Goal: Task Accomplishment & Management: Manage account settings

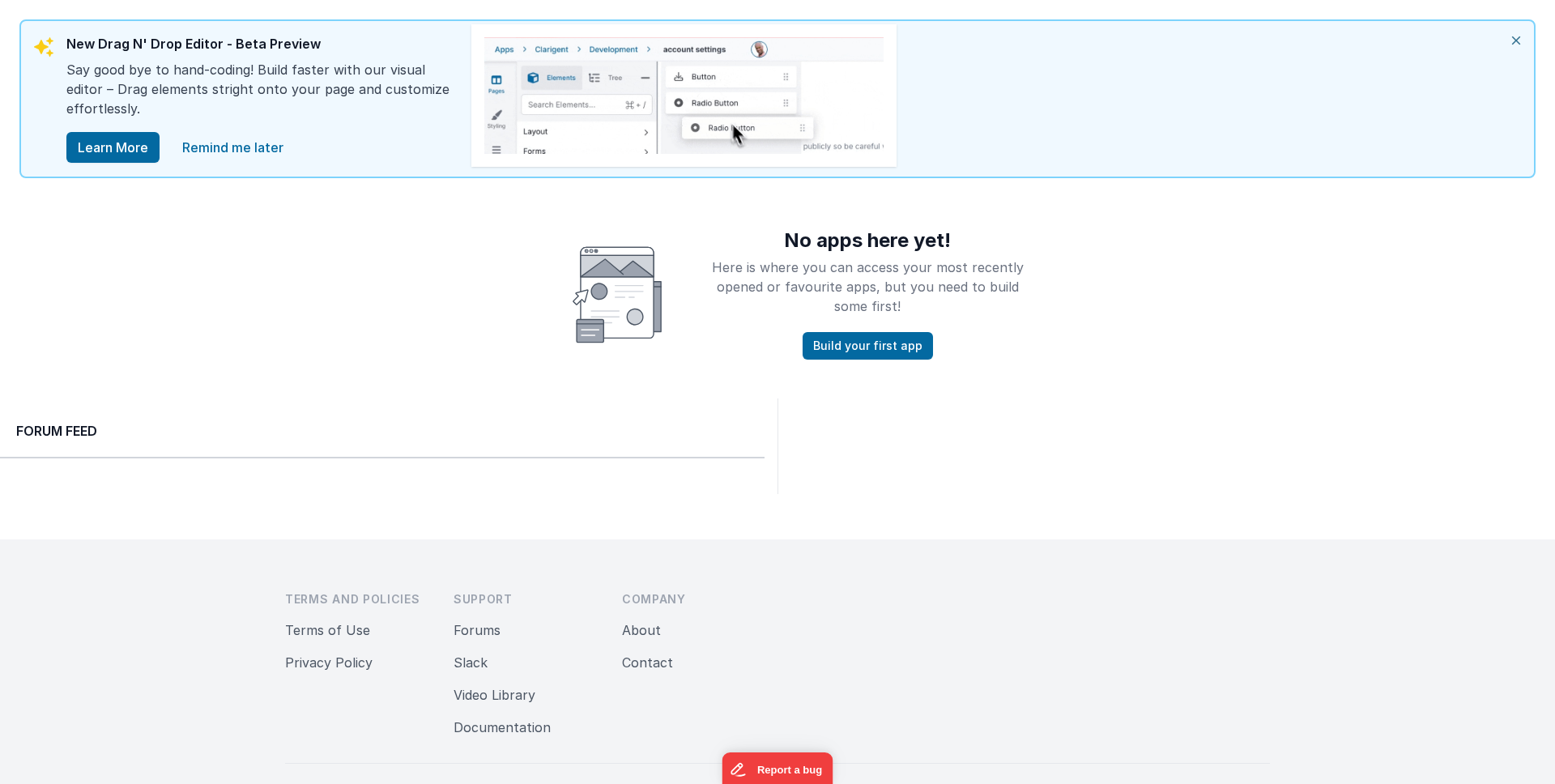
click at [1517, 42] on icon "close" at bounding box center [1516, 40] width 36 height 39
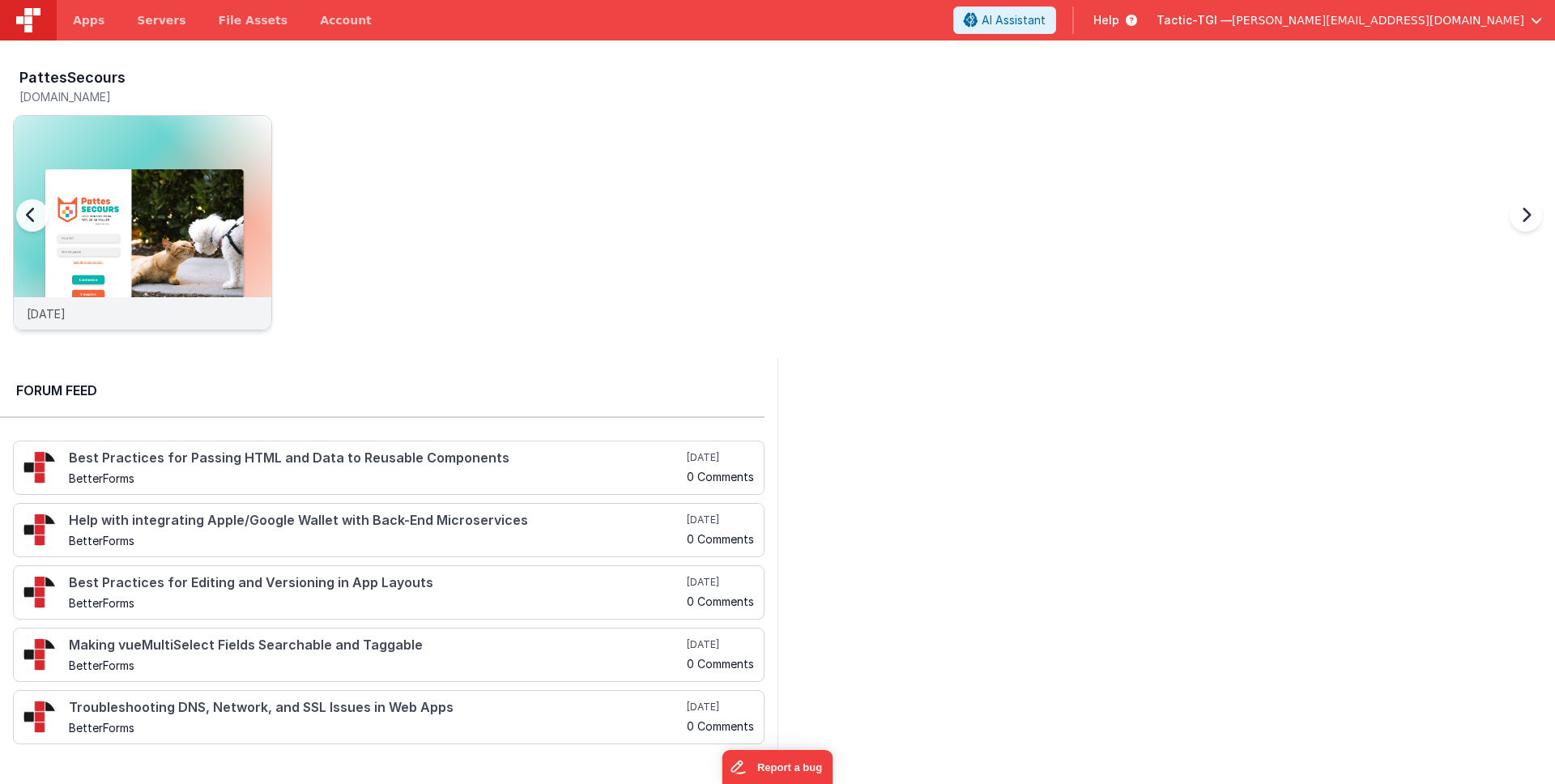
click at [195, 317] on div "9 days ago" at bounding box center [143, 313] width 258 height 32
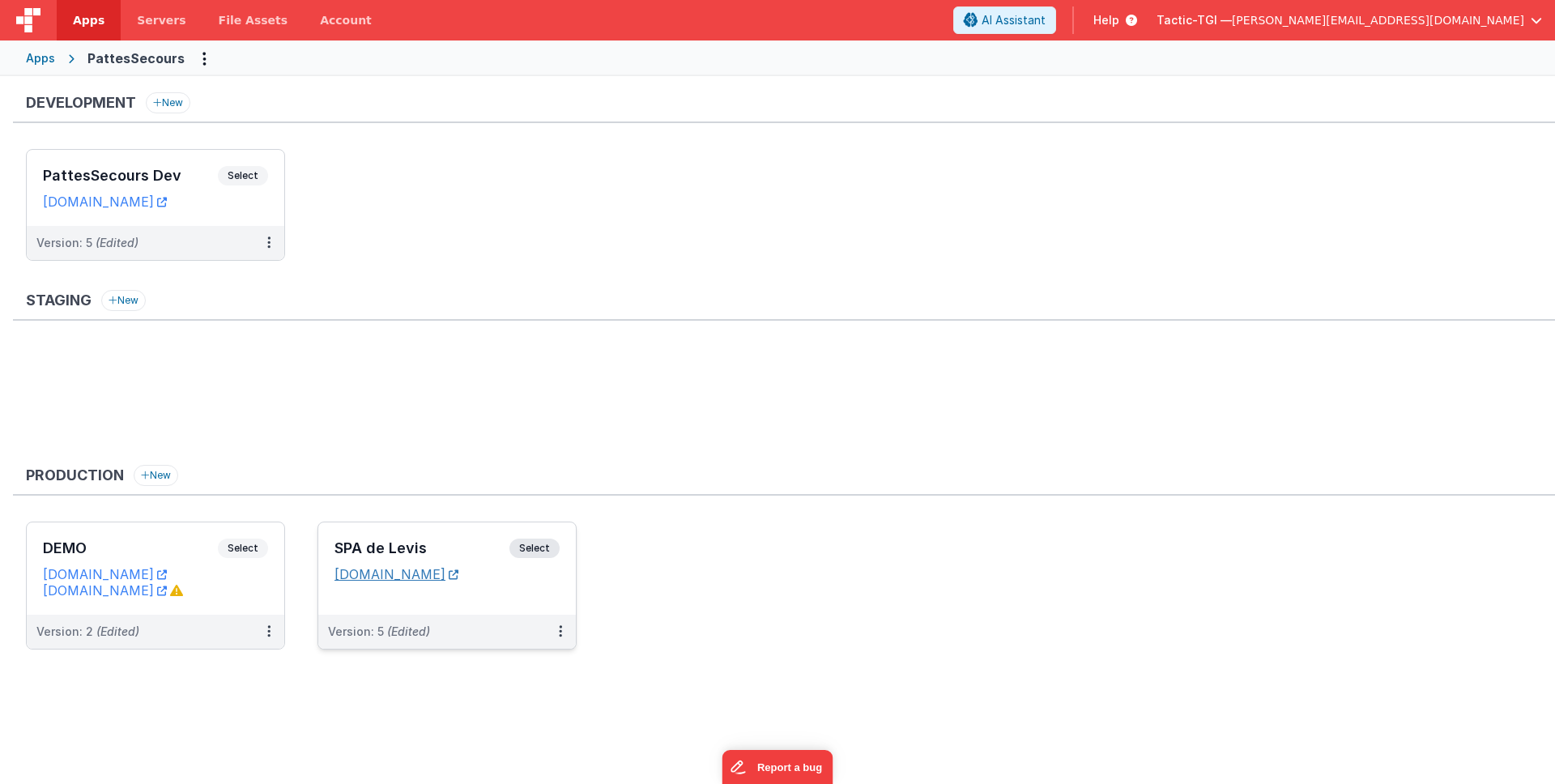
click at [435, 576] on link "spalevispattessecours.tactic-tgi.com" at bounding box center [396, 574] width 124 height 16
click at [559, 631] on icon at bounding box center [560, 631] width 3 height 1
click at [513, 702] on span "Open Helper" at bounding box center [501, 696] width 71 height 14
click at [516, 693] on span "Open Helper" at bounding box center [501, 696] width 71 height 14
click at [509, 665] on link "Edit" at bounding box center [504, 668] width 142 height 29
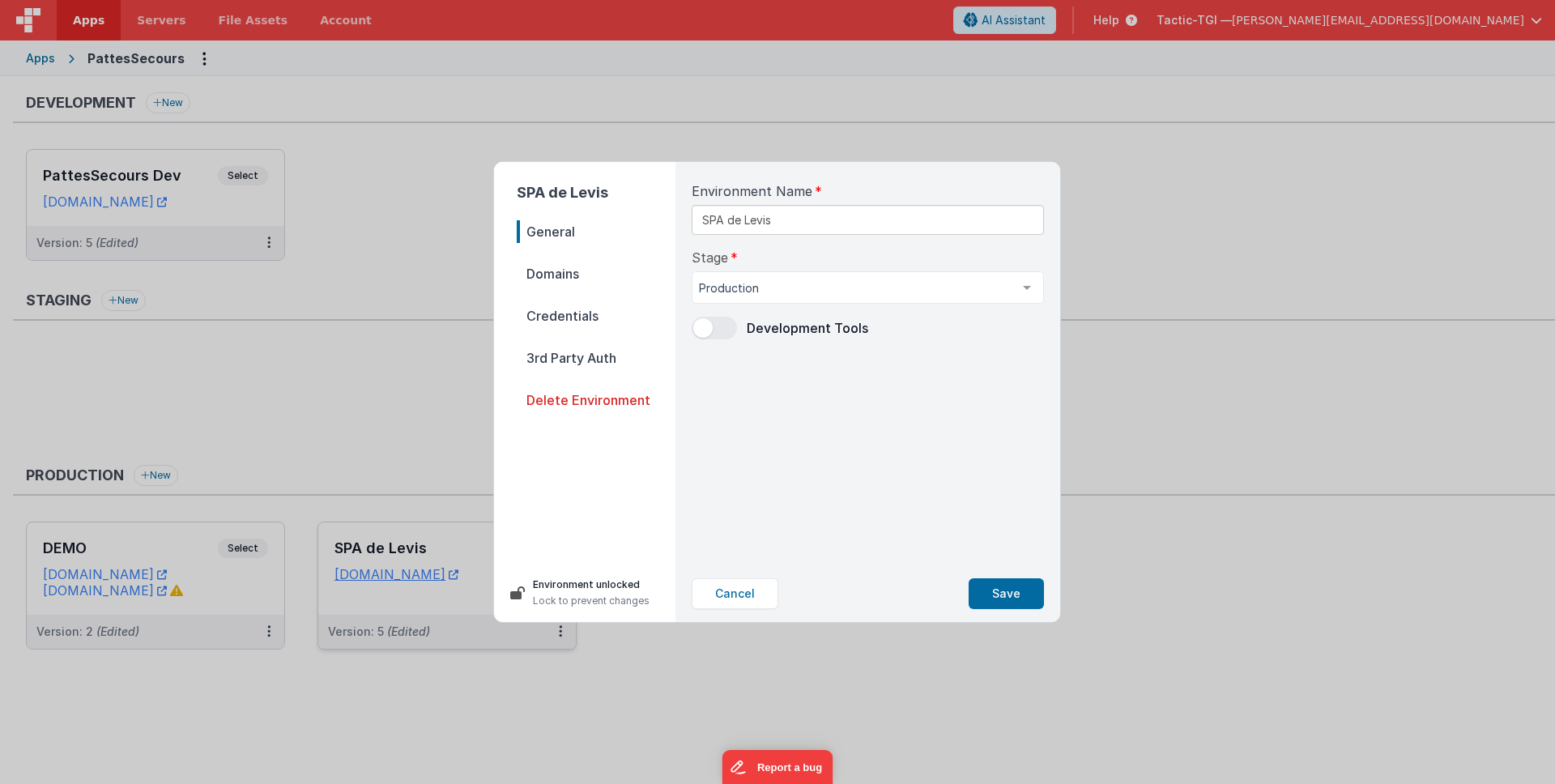
click at [575, 318] on span "Credentials" at bounding box center [597, 315] width 159 height 23
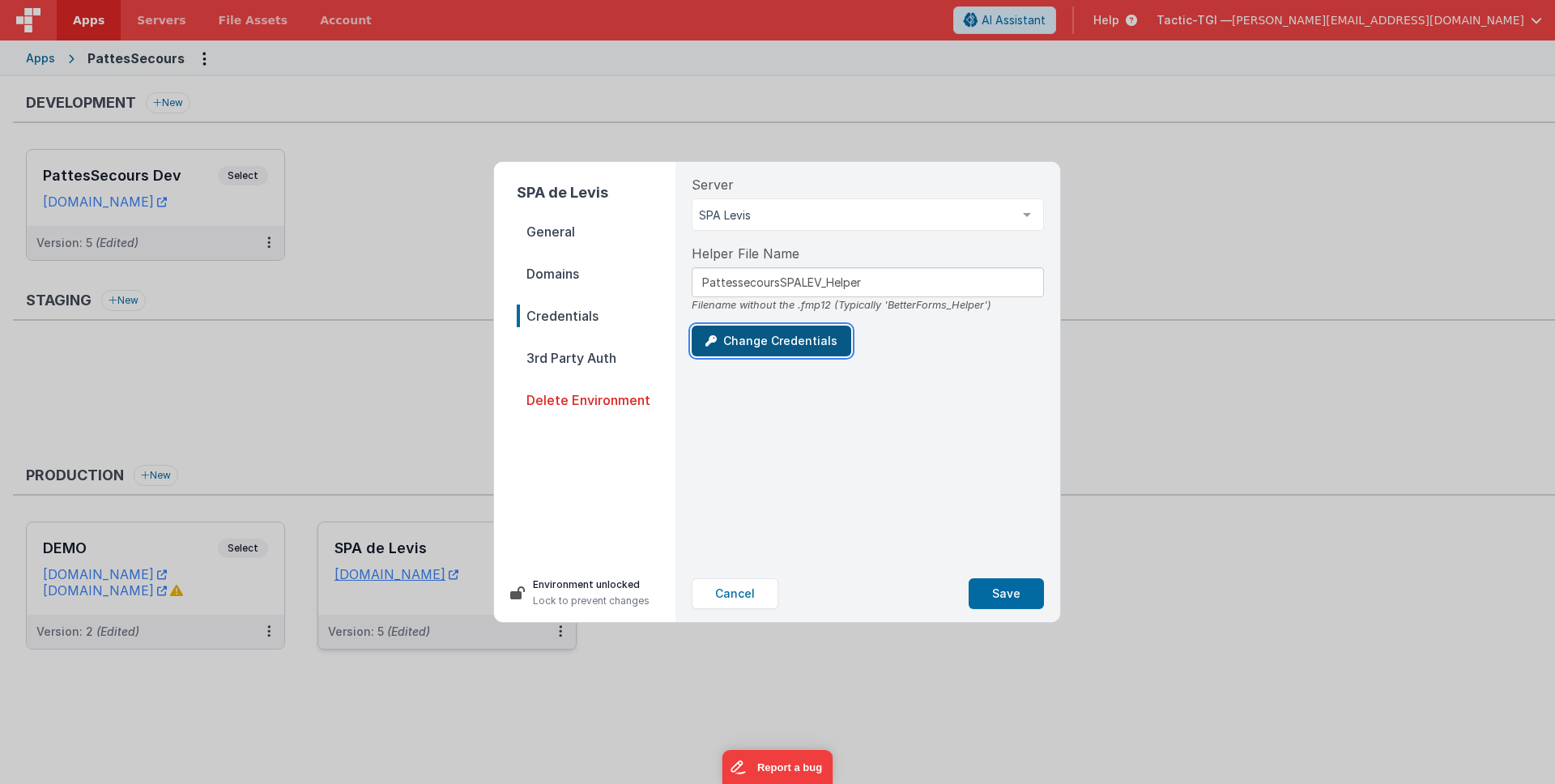
click at [756, 347] on button "Change Credentials" at bounding box center [771, 341] width 159 height 30
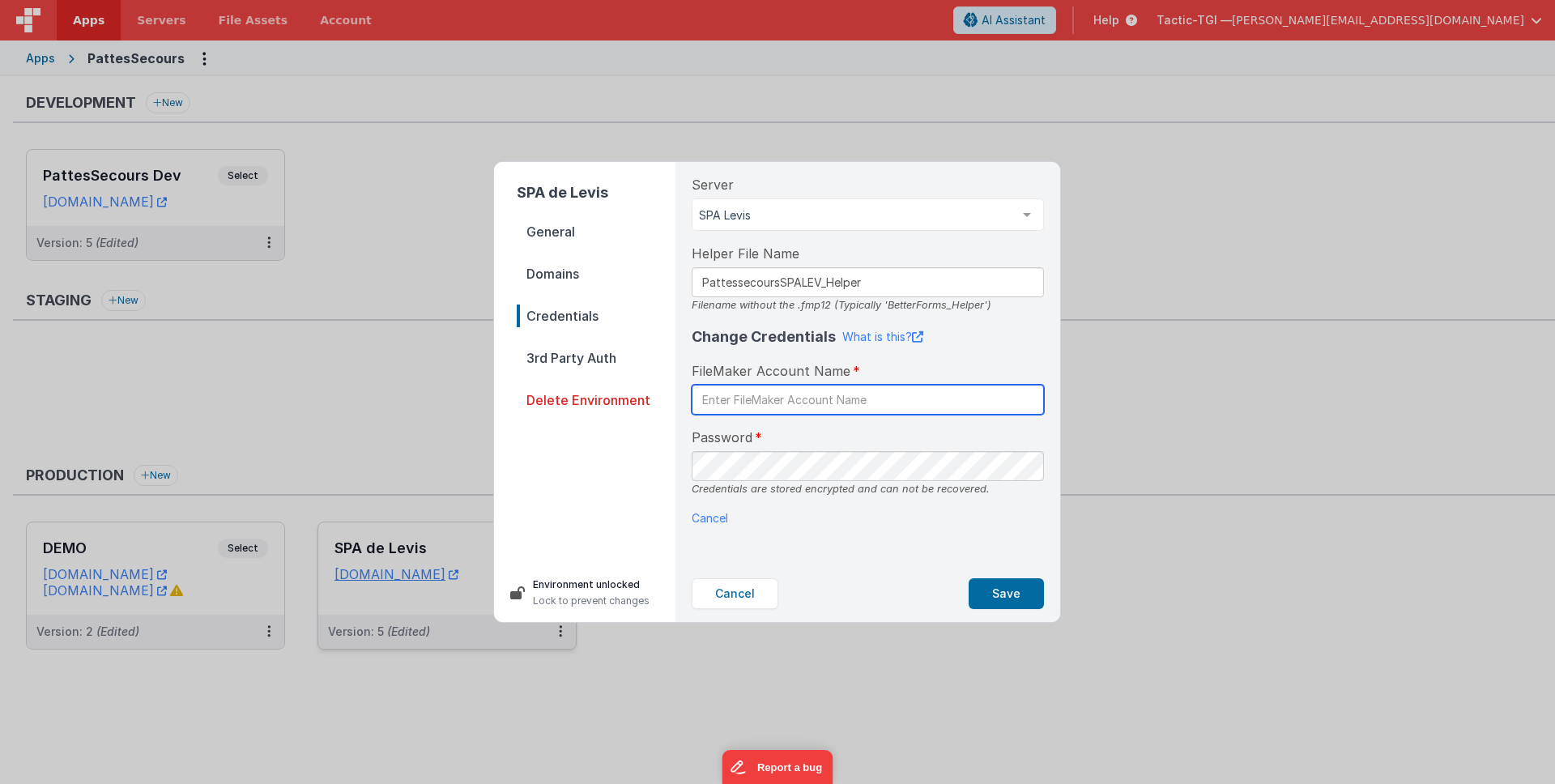
click at [854, 403] on input "text" at bounding box center [867, 400] width 352 height 30
type input "BetterForms"
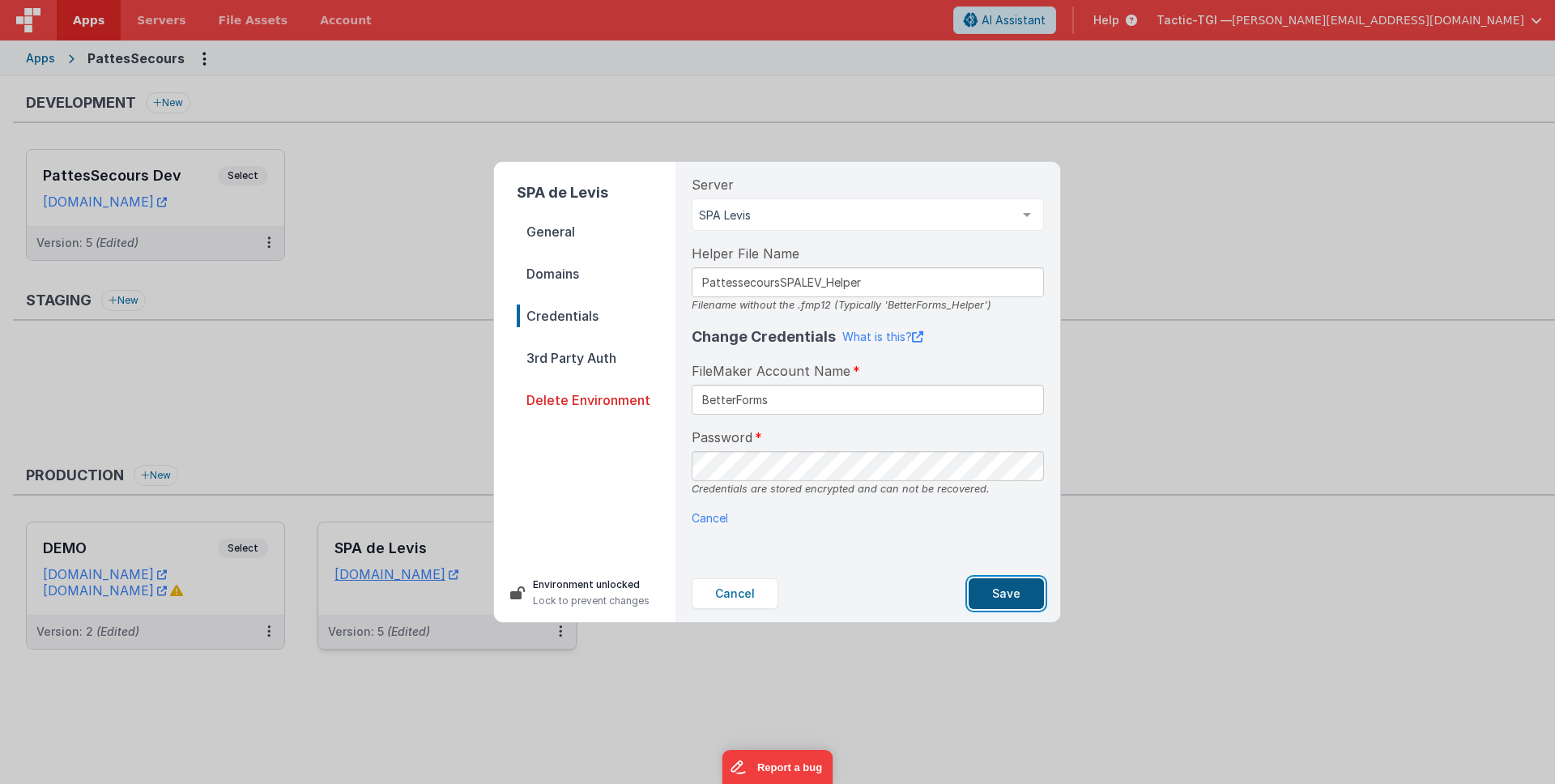
click at [1009, 586] on button "Save" at bounding box center [1007, 594] width 76 height 30
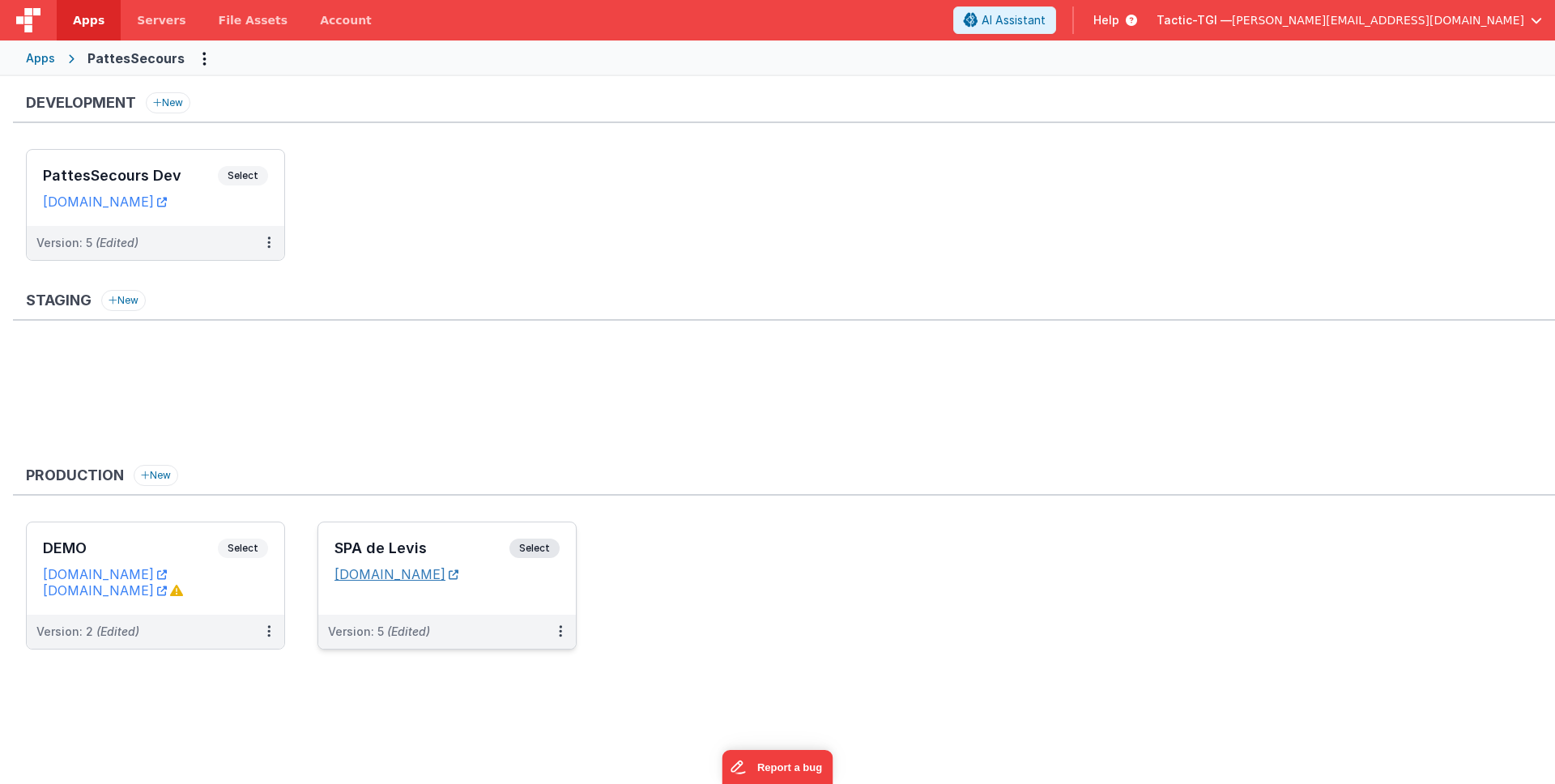
click at [458, 577] on link "[DOMAIN_NAME]" at bounding box center [396, 574] width 124 height 16
click at [791, 613] on ul "DEMO Select URLs spcalanaudierepattessecours.tactic-tgi.com demo.tactic-tgi.com…" at bounding box center [790, 594] width 1528 height 144
click at [408, 572] on link "[DOMAIN_NAME]" at bounding box center [396, 574] width 124 height 16
click at [513, 634] on div "Version: 5 (Edited)" at bounding box center [436, 631] width 217 height 16
click at [552, 632] on button at bounding box center [560, 632] width 30 height 34
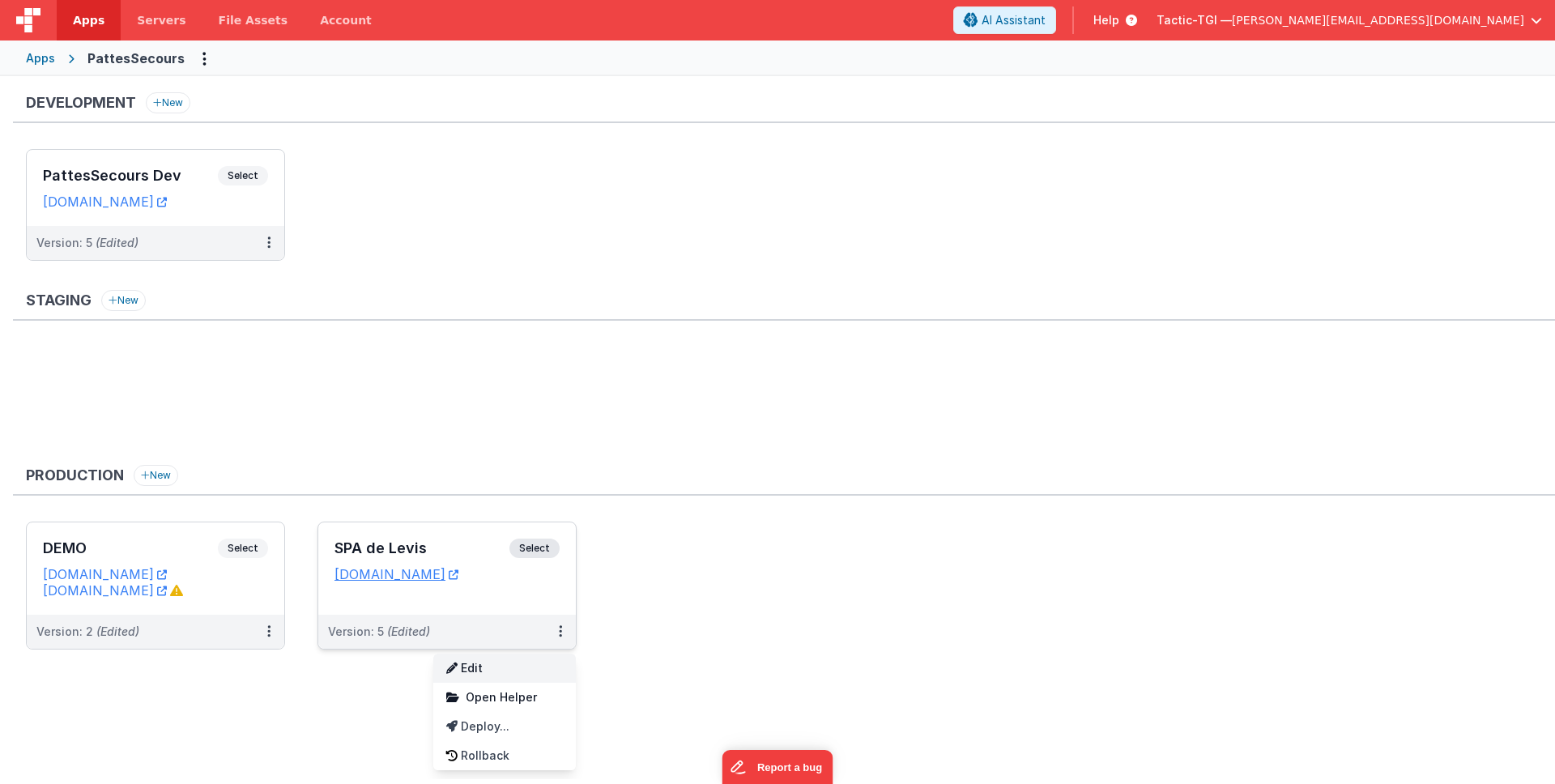
click at [510, 669] on link "Edit" at bounding box center [504, 668] width 142 height 29
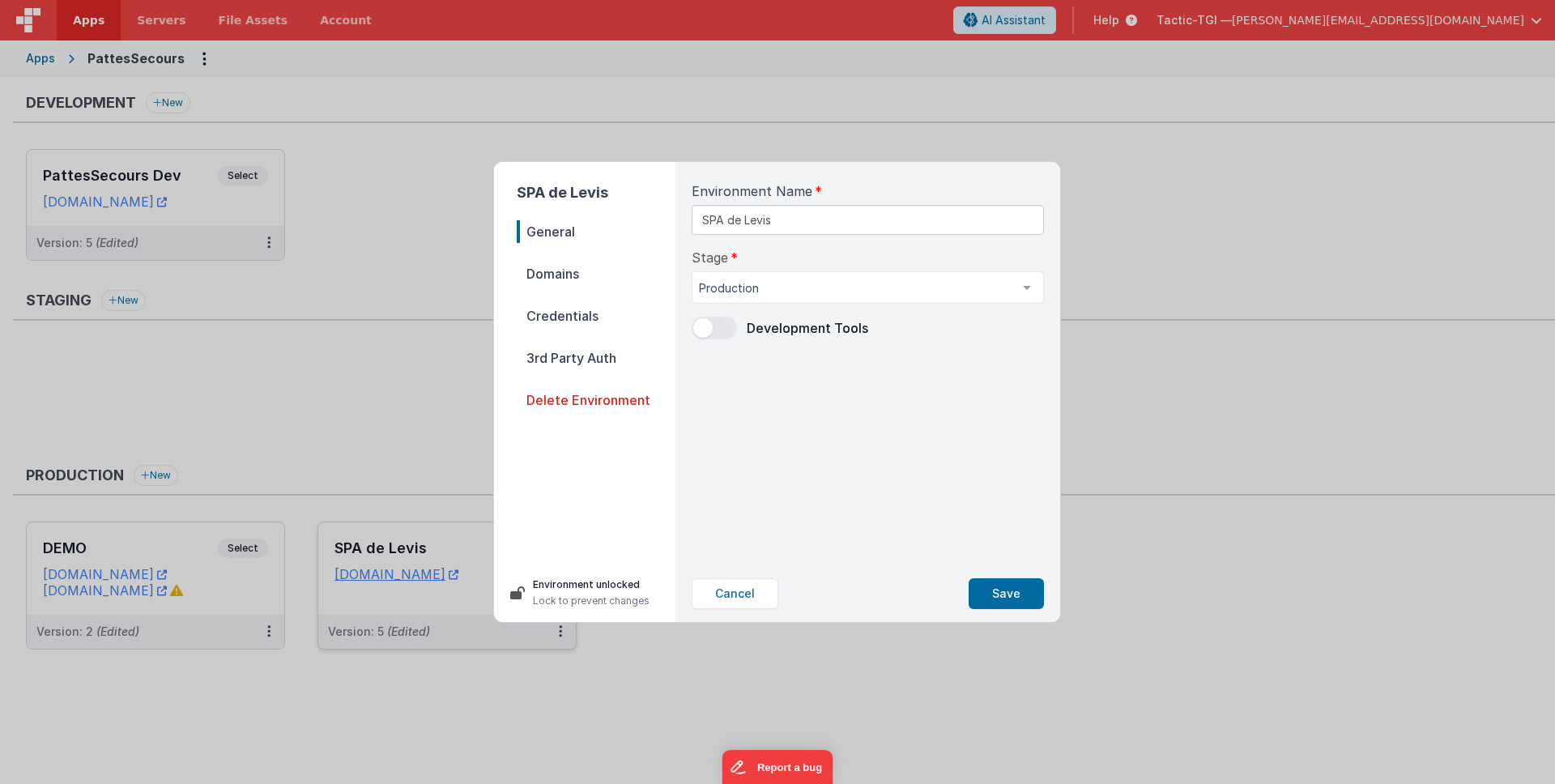
click at [553, 304] on span "Credentials" at bounding box center [597, 315] width 159 height 23
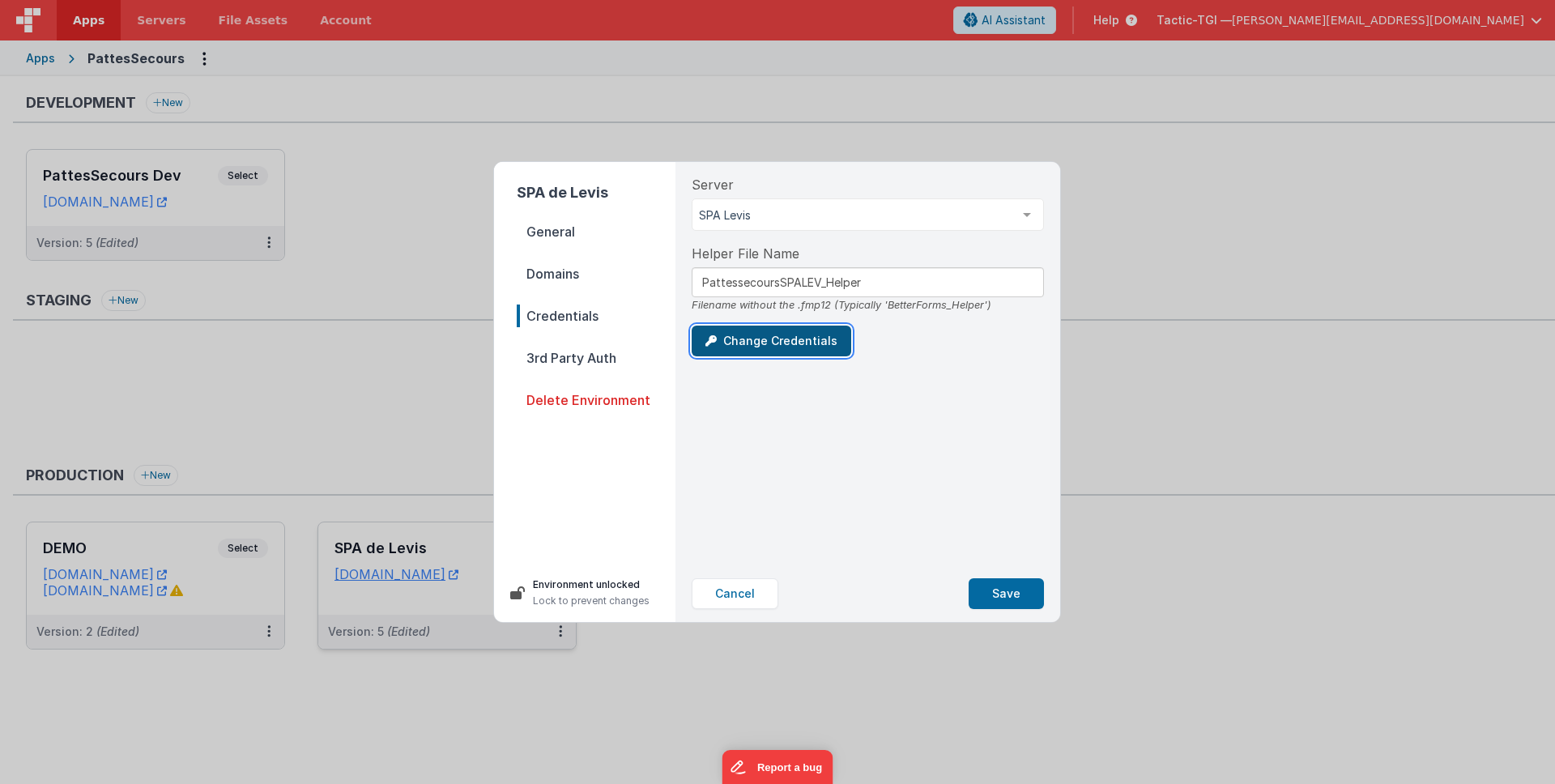
click at [755, 340] on button "Change Credentials" at bounding box center [771, 341] width 159 height 30
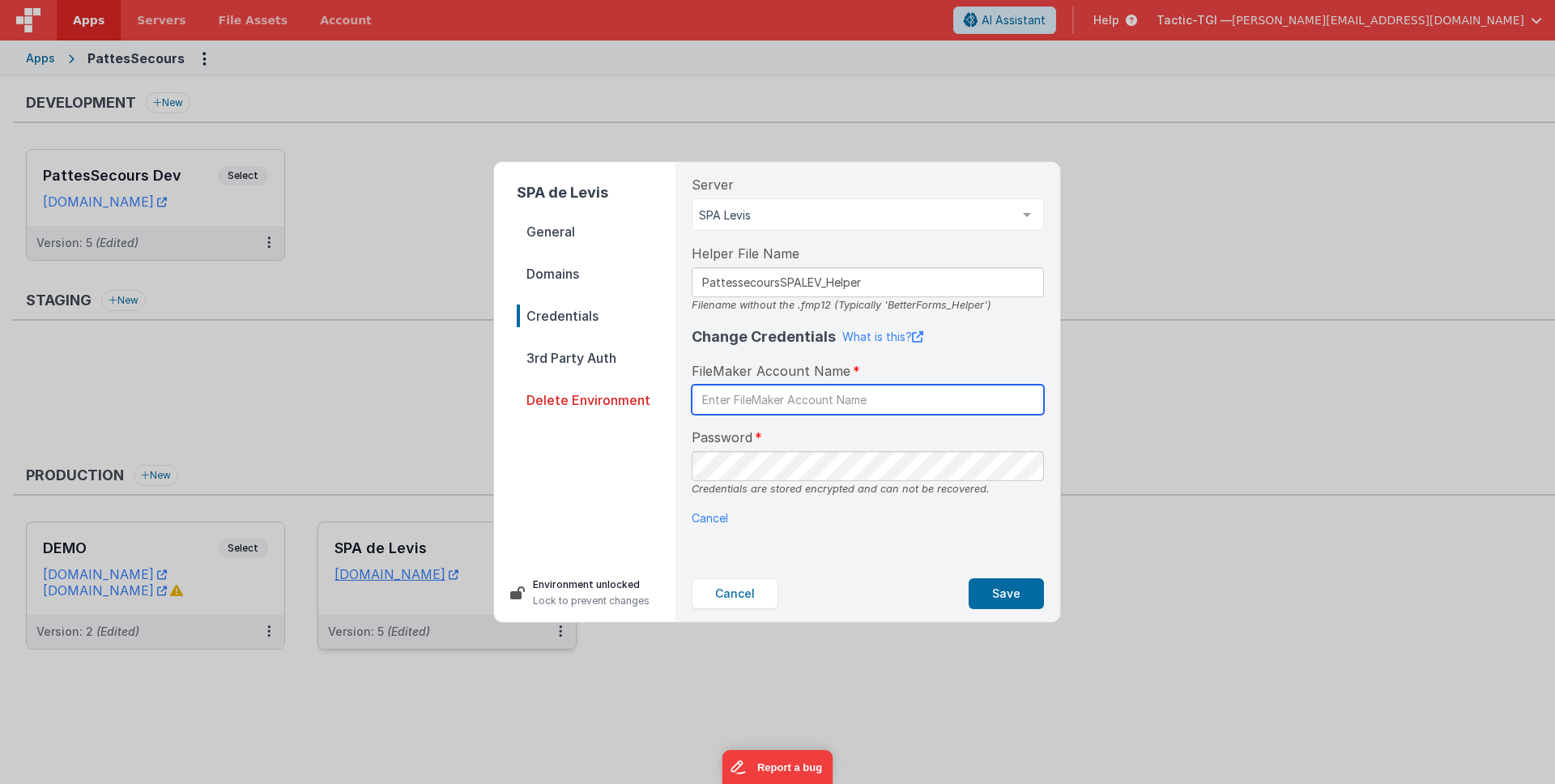
click at [871, 403] on input "text" at bounding box center [867, 400] width 352 height 30
type input "BetterForms"
click at [746, 500] on div "Change Credentials What is this? FileMaker Account Name BetterForms Password Cr…" at bounding box center [867, 426] width 352 height 201
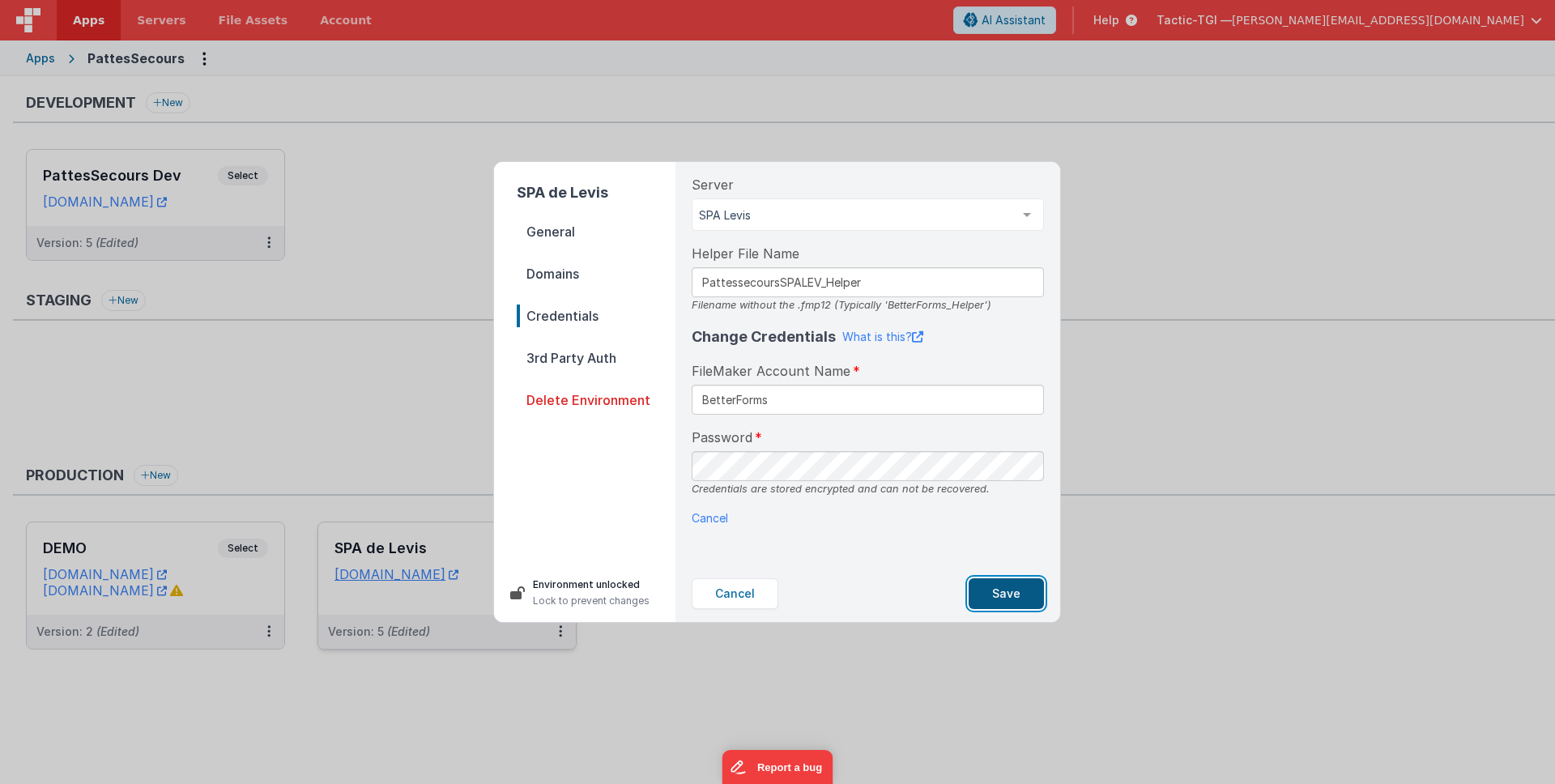
click at [1017, 593] on button "Save" at bounding box center [1007, 594] width 76 height 30
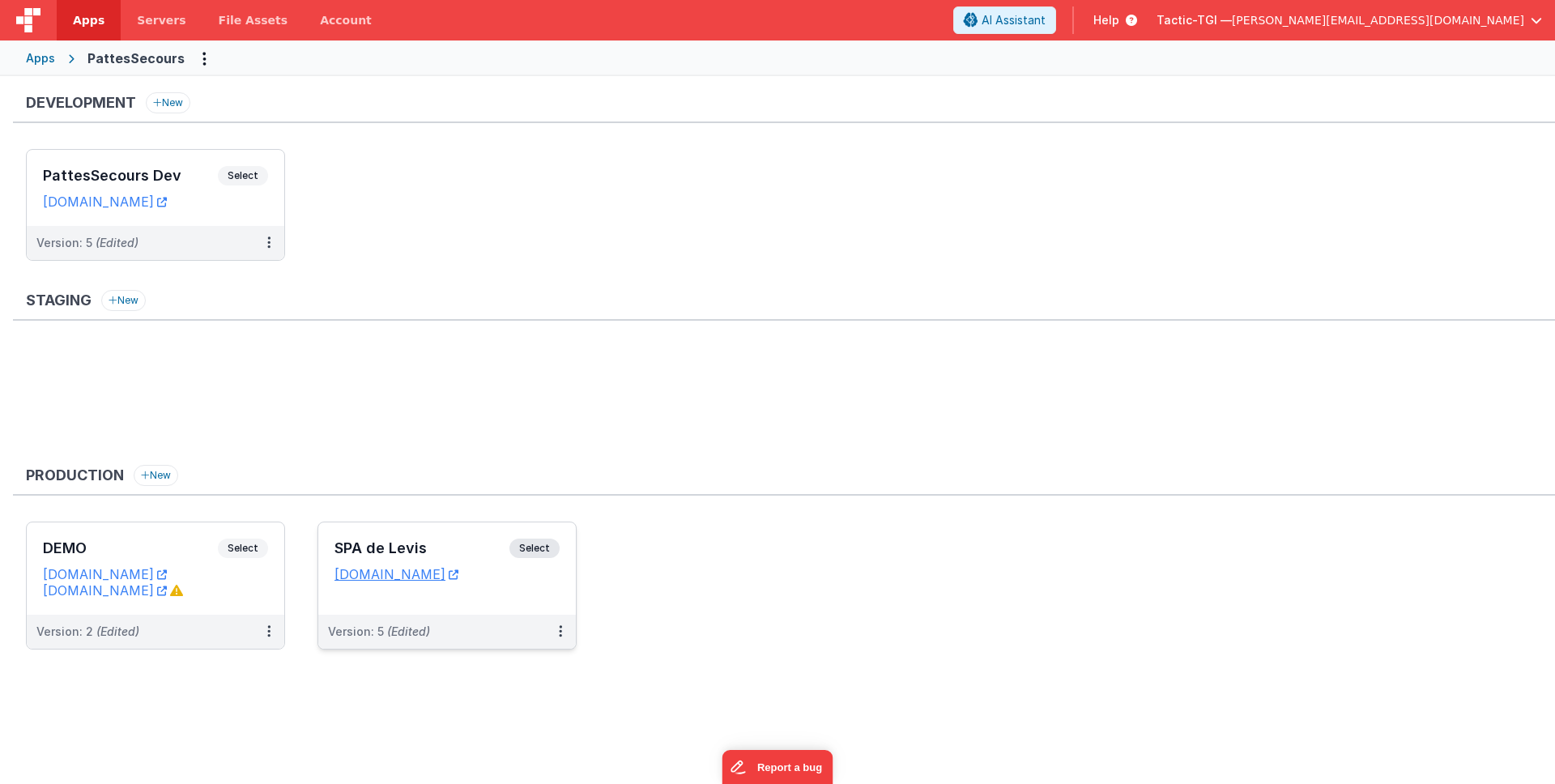
click at [1017, 593] on ul "DEMO Select URLs spcalanaudierepattessecours.tactic-tgi.com demo.tactic-tgi.com…" at bounding box center [790, 594] width 1528 height 144
click at [422, 576] on link "spalevispattessecours.tactic-tgi.com" at bounding box center [396, 574] width 124 height 16
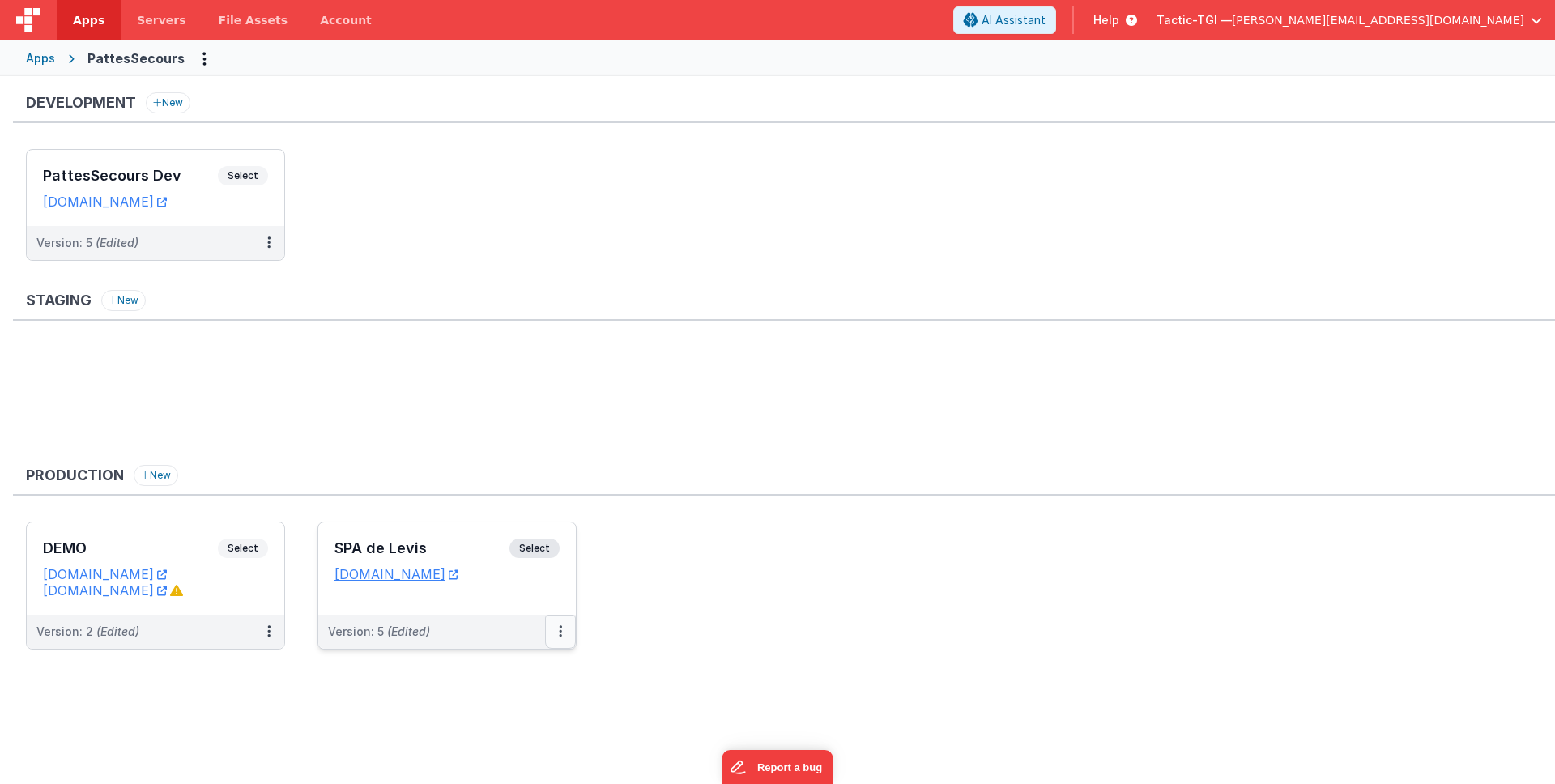
click at [560, 631] on icon at bounding box center [560, 631] width 3 height 1
click at [539, 672] on link "Edit" at bounding box center [504, 668] width 142 height 29
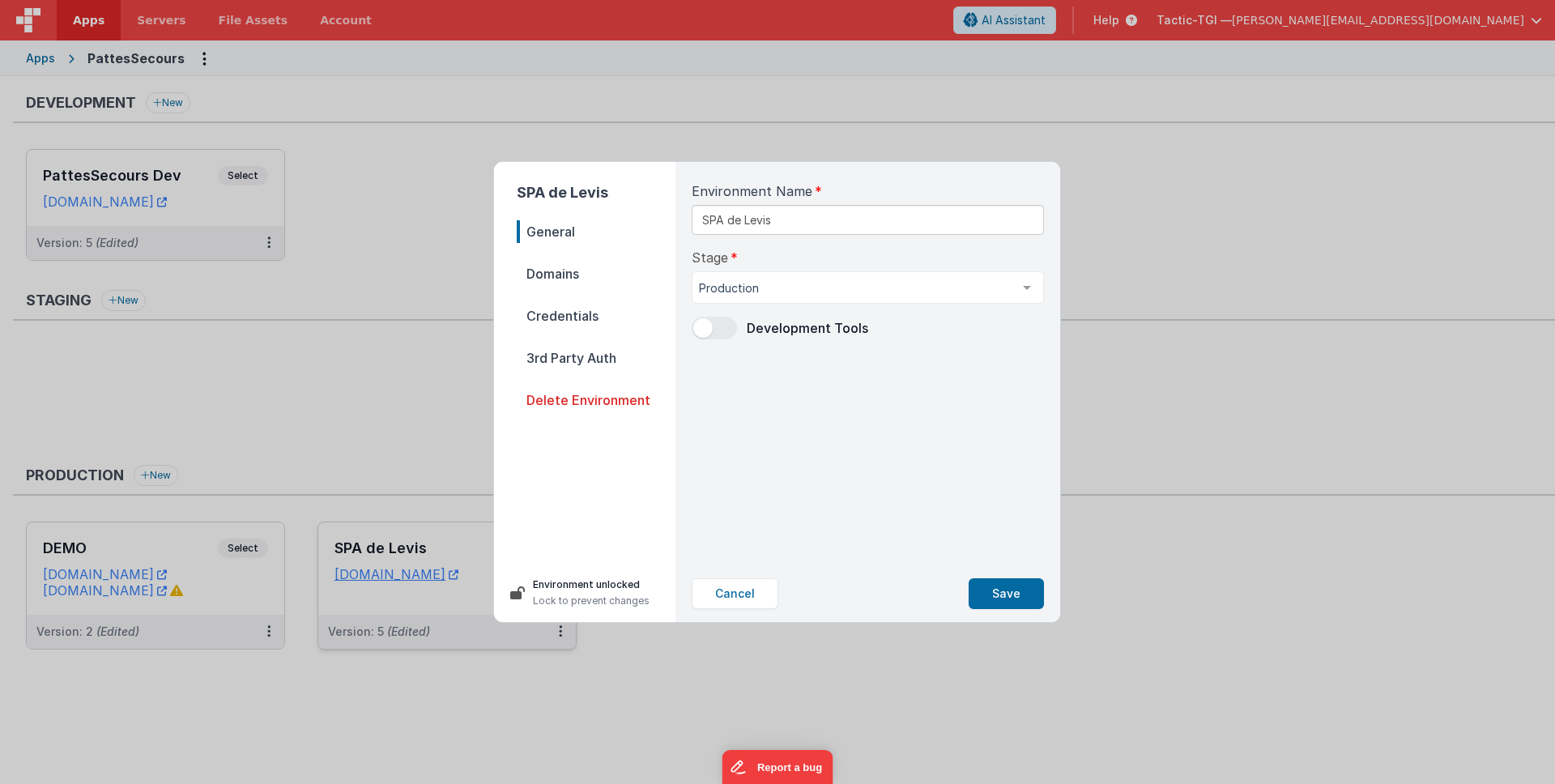
click at [630, 266] on span "Domains" at bounding box center [597, 274] width 159 height 23
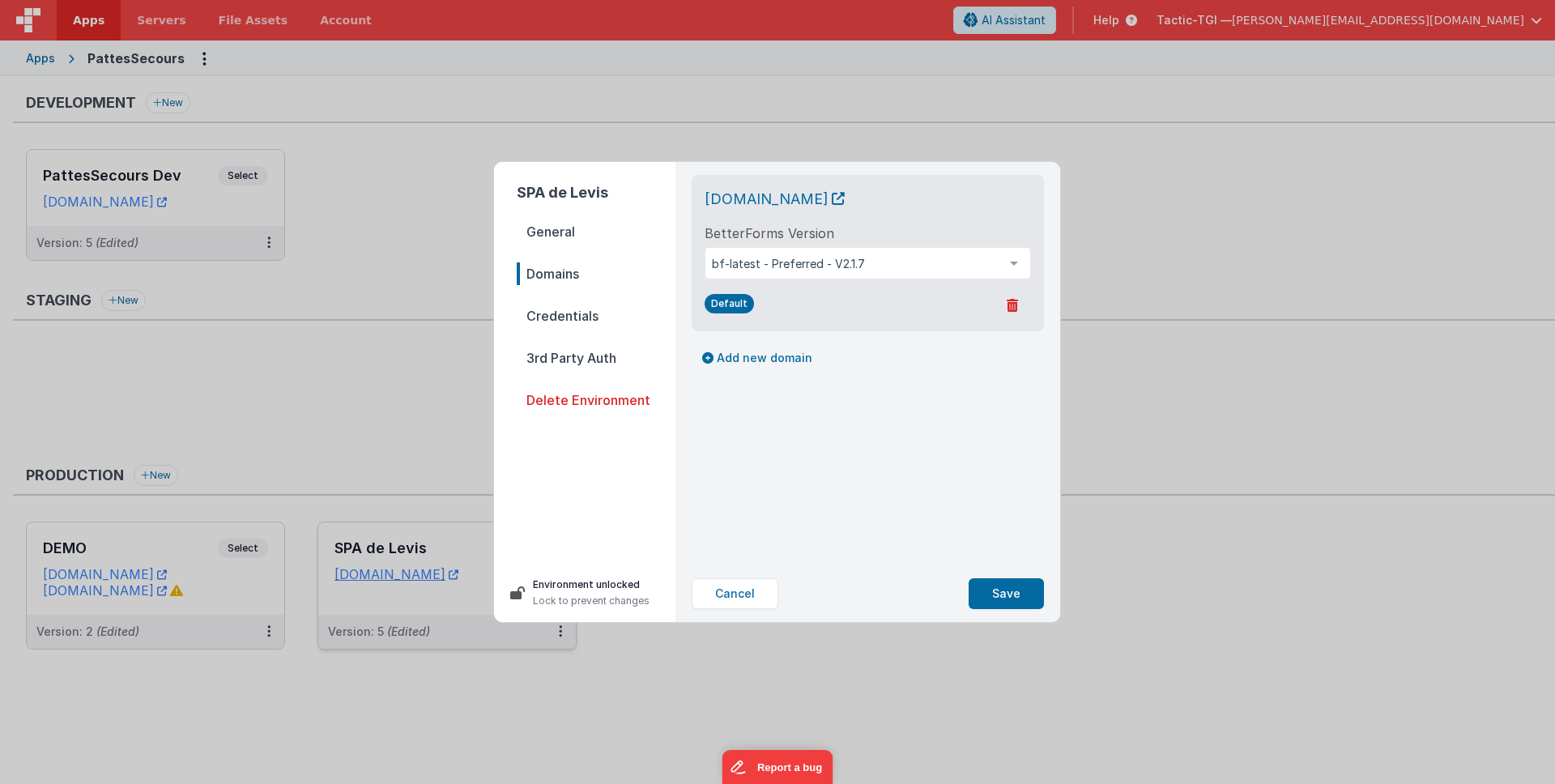
drag, startPoint x: 1168, startPoint y: 460, endPoint x: 1117, endPoint y: 430, distance: 59.2
click at [1168, 460] on div "SPA de Levis General Domains Credentials 3rd Party Auth Delete Environment Envi…" at bounding box center [778, 392] width 1555 height 784
click at [1024, 587] on button "Save" at bounding box center [1007, 594] width 76 height 30
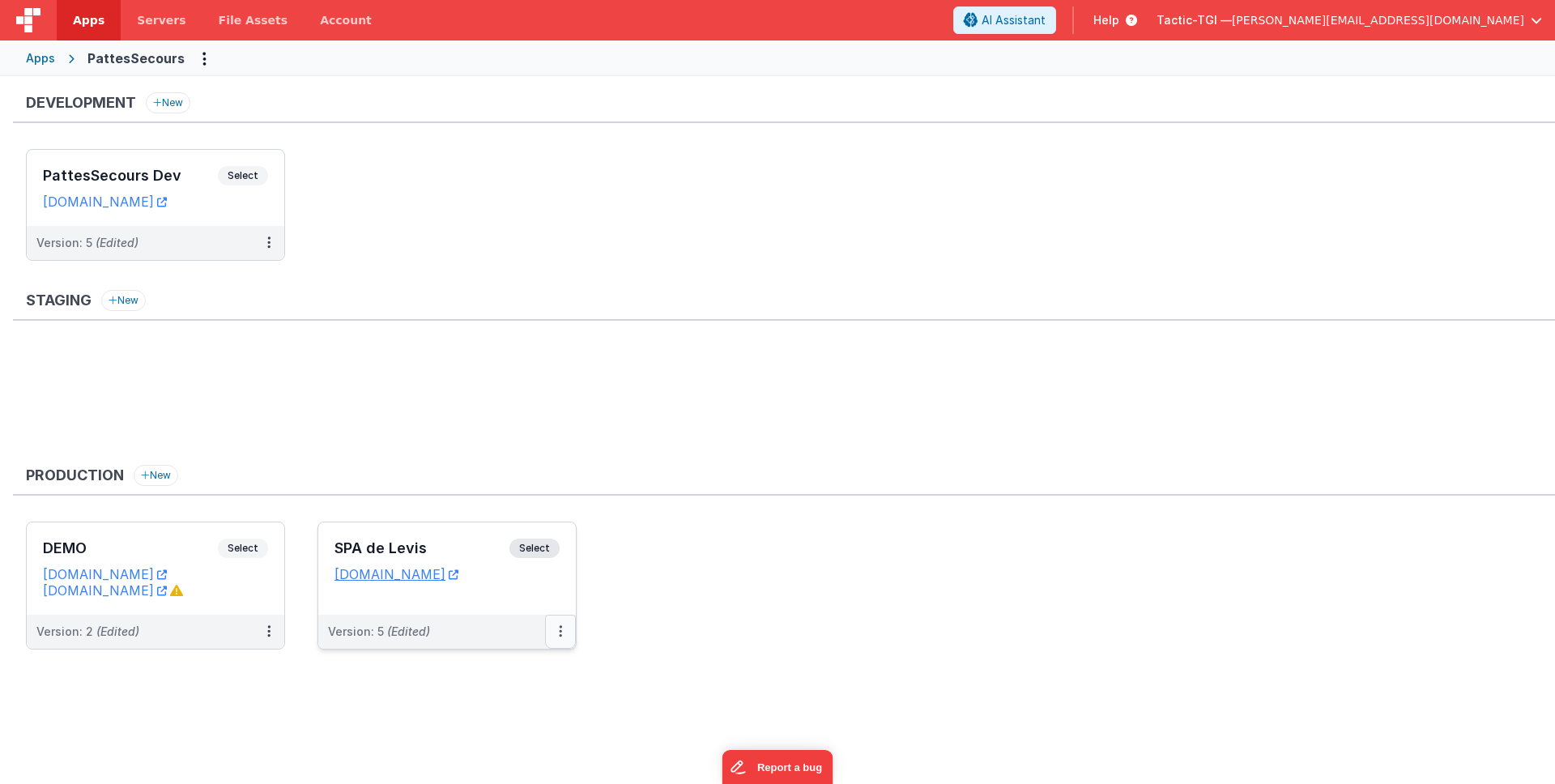
click at [553, 629] on button at bounding box center [560, 632] width 30 height 34
click at [501, 673] on link "Edit" at bounding box center [504, 668] width 142 height 29
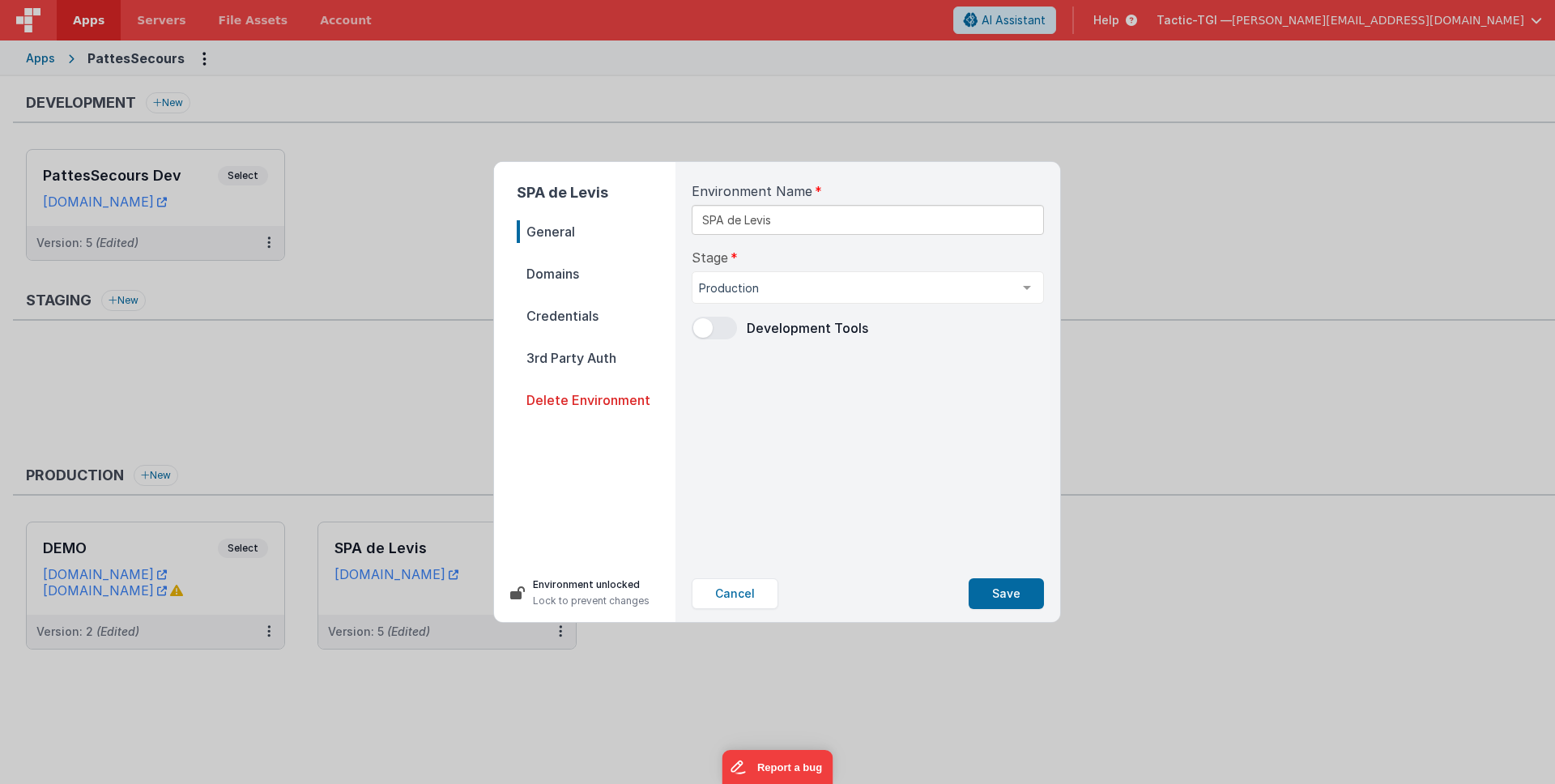
click at [593, 314] on span "Credentials" at bounding box center [597, 315] width 159 height 23
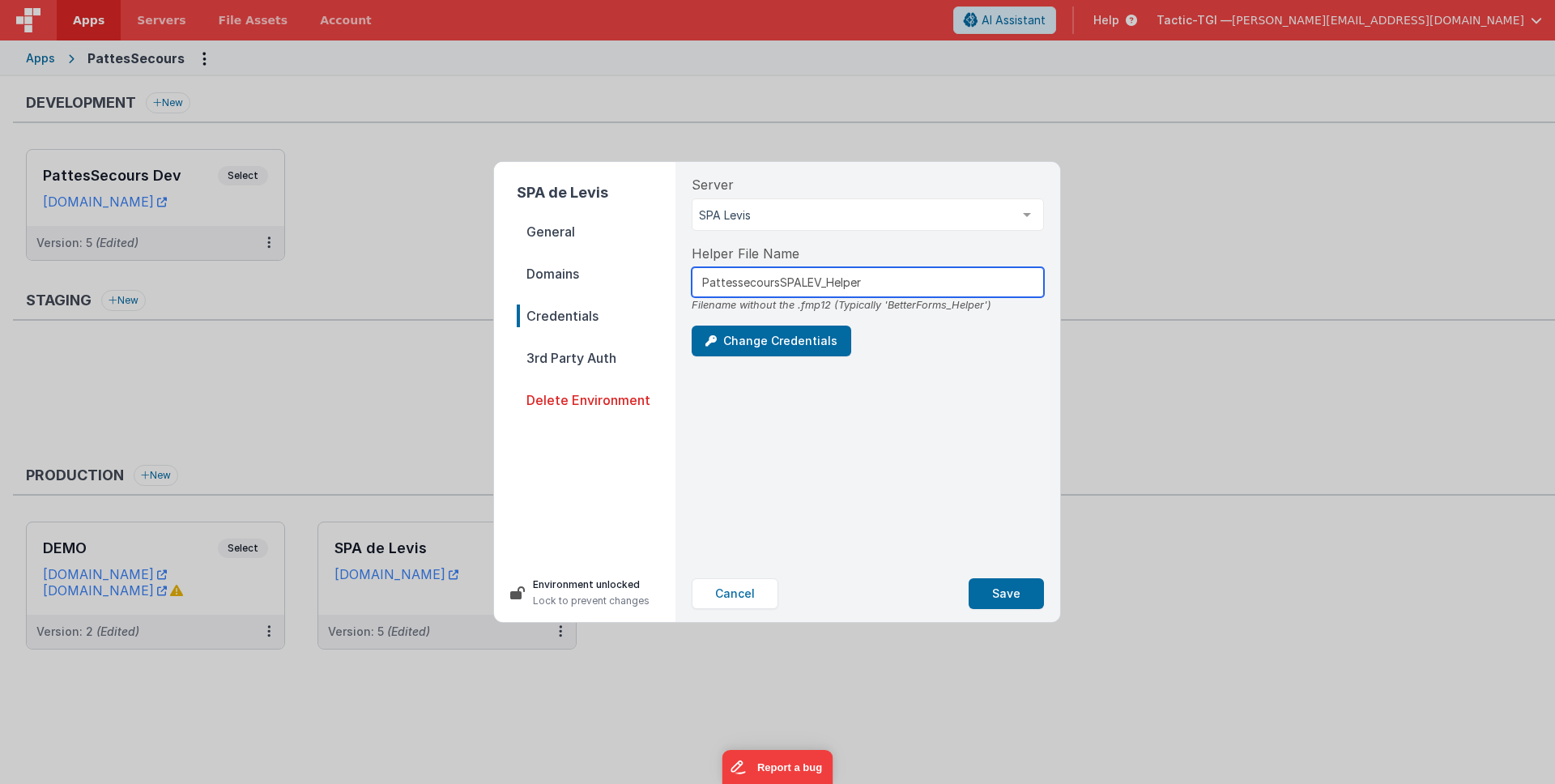
click at [872, 282] on input "PattessecoursSPALEV_Helper" at bounding box center [867, 282] width 352 height 30
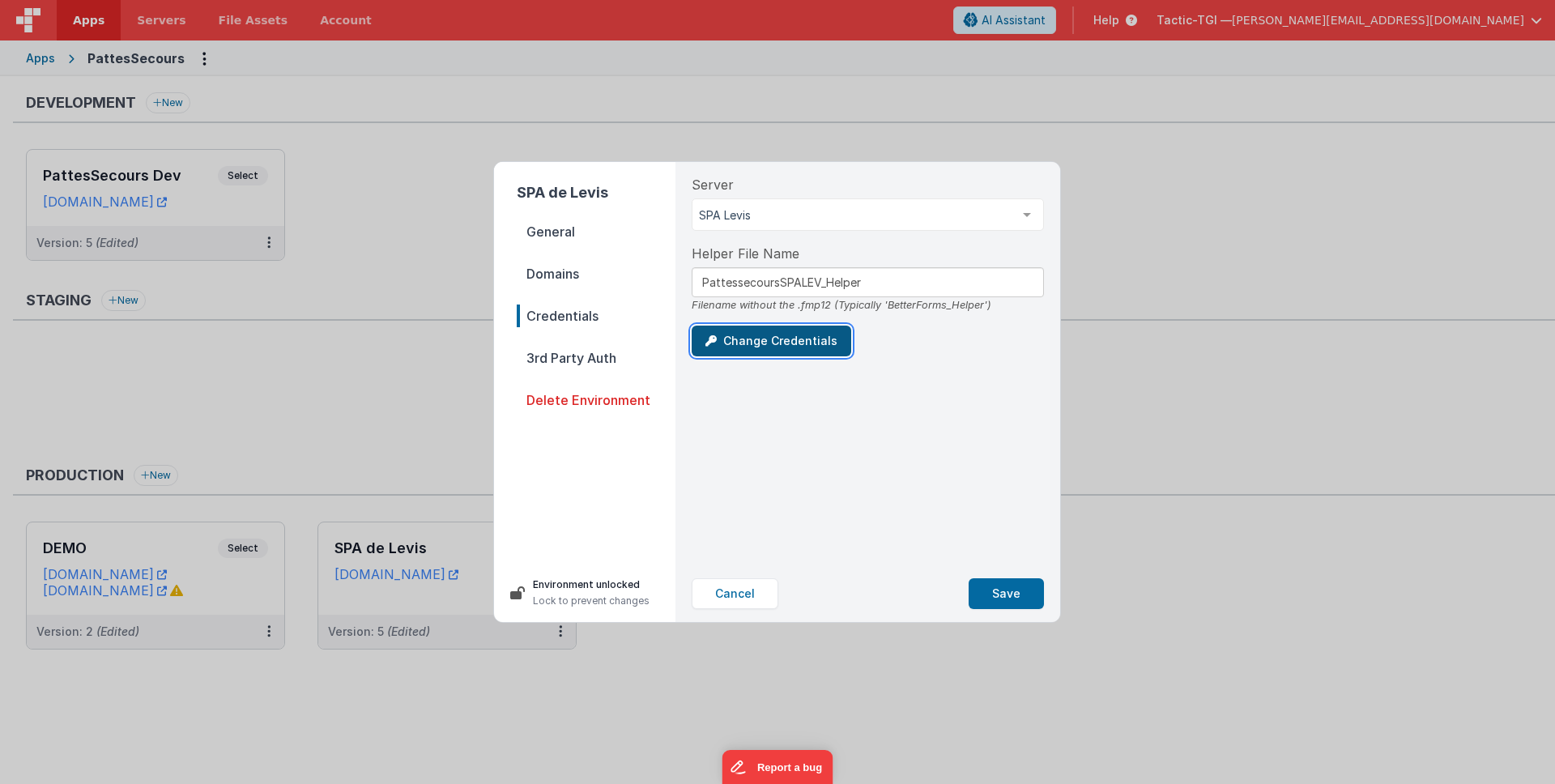
click at [750, 338] on button "Change Credentials" at bounding box center [771, 341] width 159 height 30
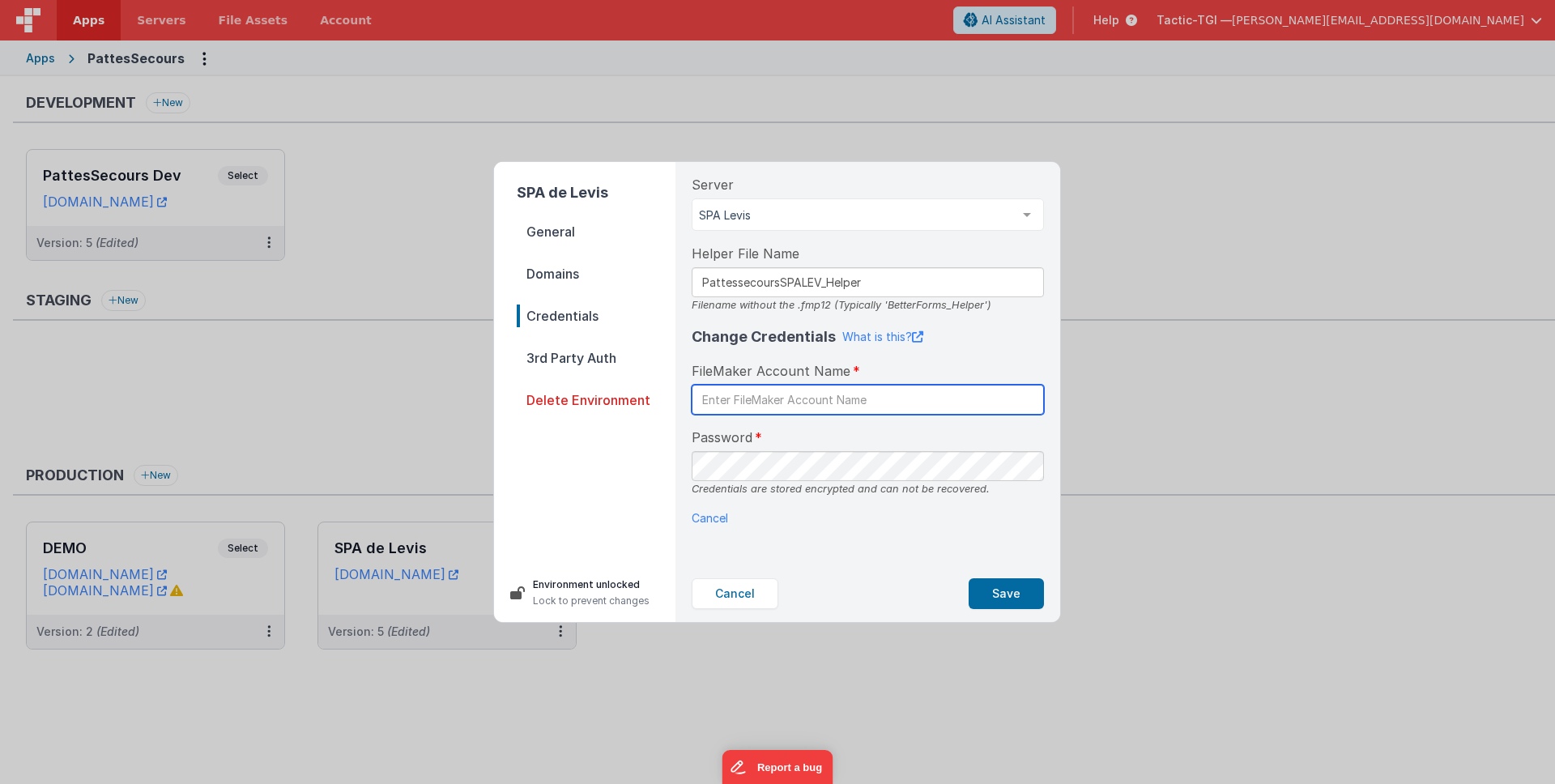
click at [814, 395] on input "text" at bounding box center [867, 400] width 352 height 30
type input "BetterForms"
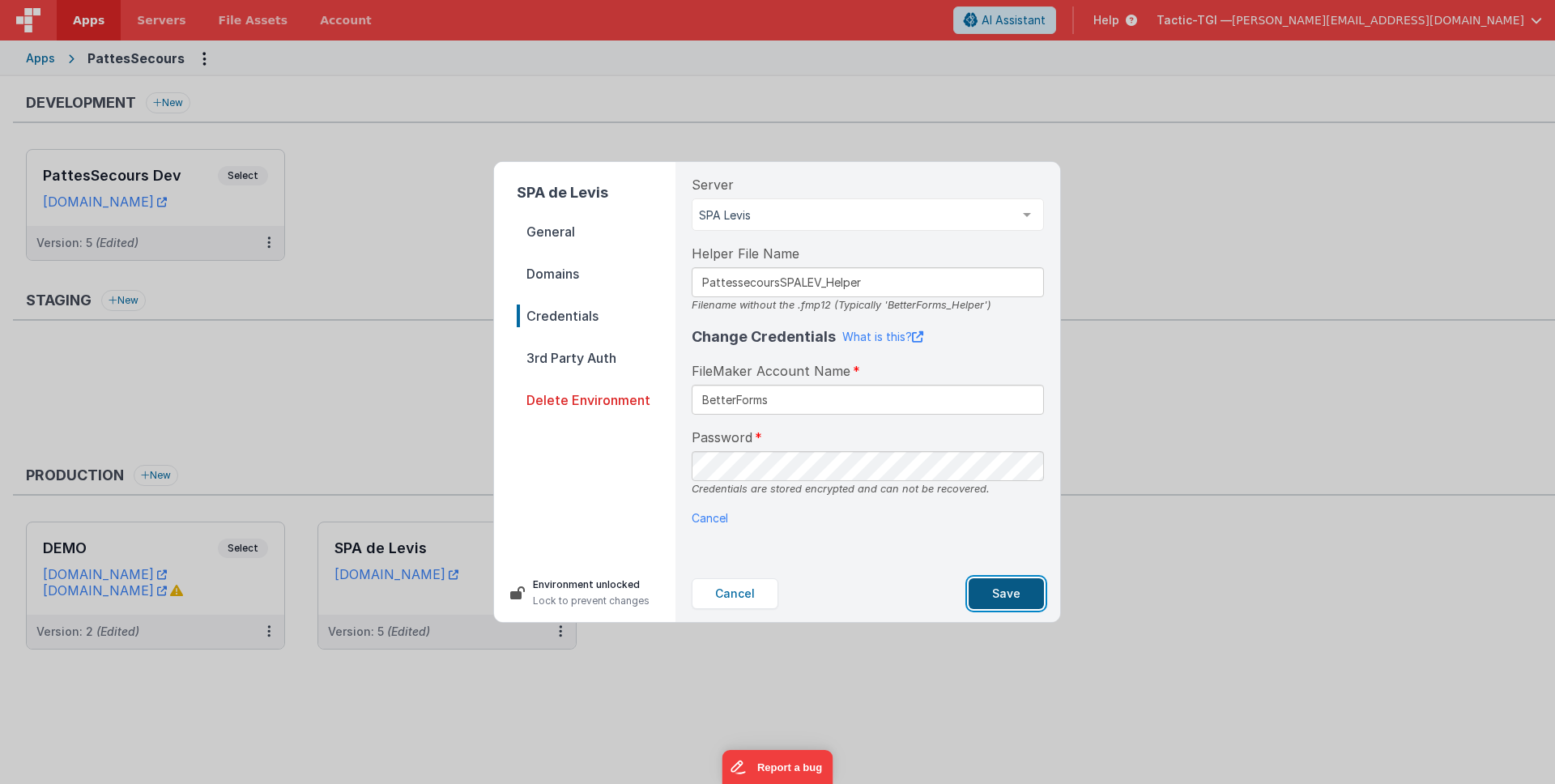
click at [1014, 591] on button "Save" at bounding box center [1007, 594] width 76 height 30
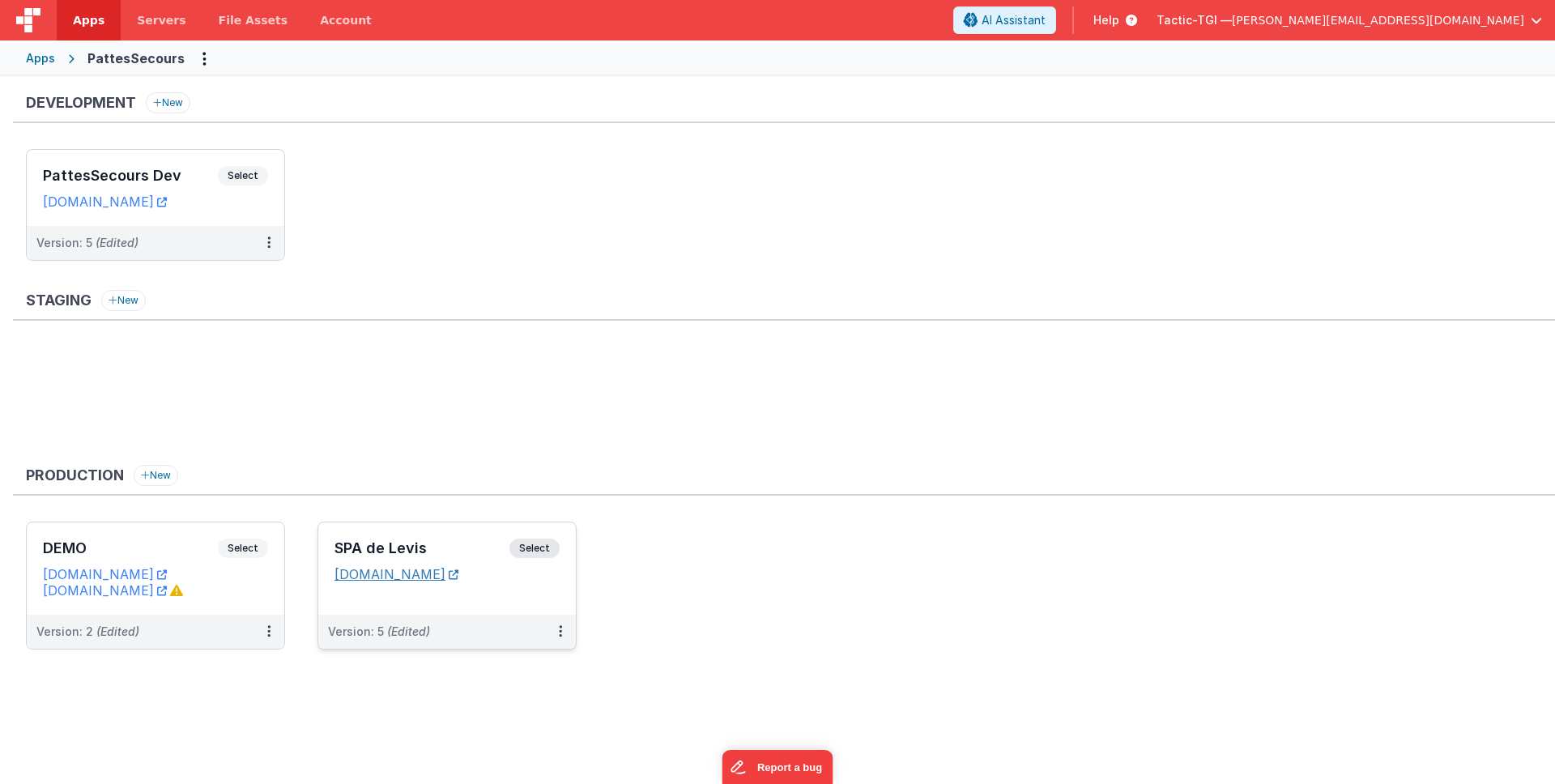
click at [458, 579] on link "[DOMAIN_NAME]" at bounding box center [396, 574] width 124 height 16
click at [457, 573] on link "[DOMAIN_NAME]" at bounding box center [396, 574] width 124 height 16
click at [554, 632] on button at bounding box center [560, 632] width 30 height 34
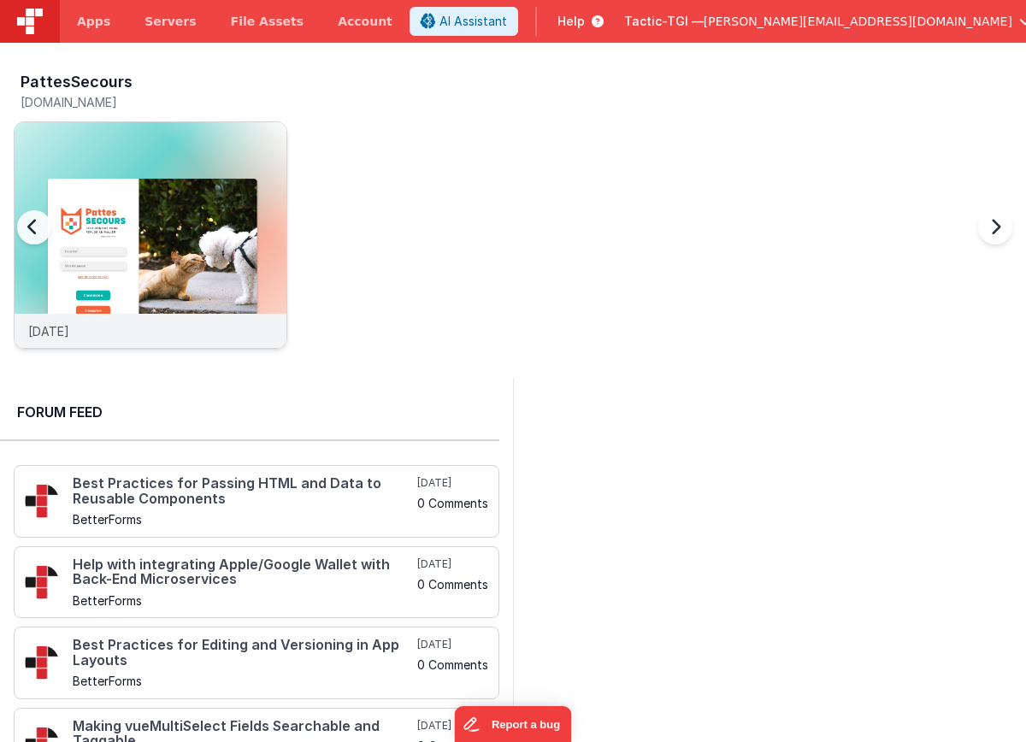
click at [180, 325] on div "[DATE]" at bounding box center [151, 331] width 272 height 34
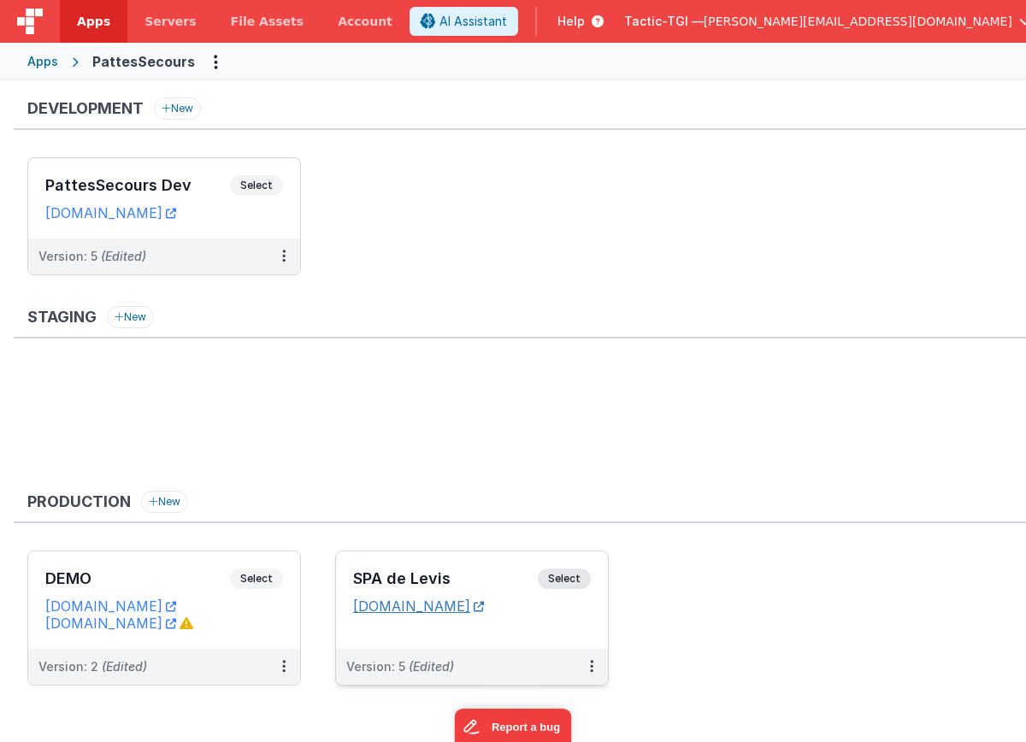
click at [479, 611] on link "[DOMAIN_NAME]" at bounding box center [418, 606] width 131 height 17
